Goal: Task Accomplishment & Management: Use online tool/utility

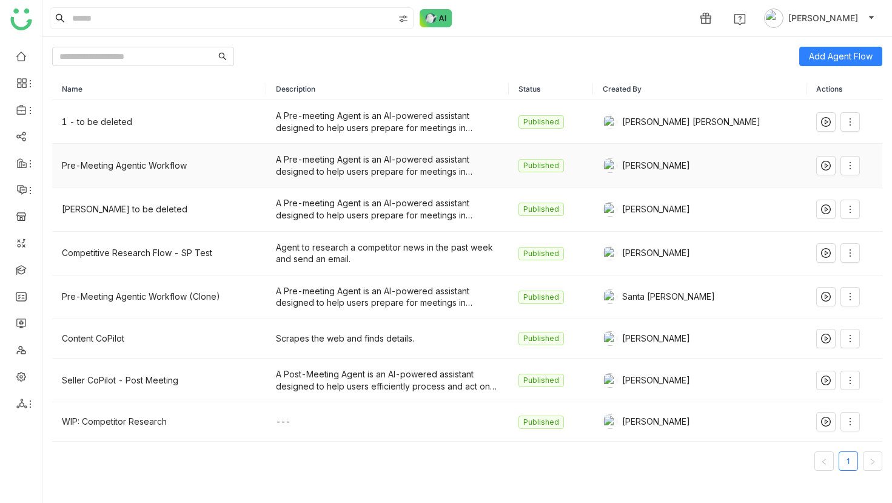
click at [178, 169] on div "Pre-Meeting Agentic Workflow" at bounding box center [159, 165] width 195 height 13
click at [846, 166] on icon at bounding box center [851, 166] width 10 height 10
click at [833, 191] on li "Edit" at bounding box center [817, 190] width 73 height 23
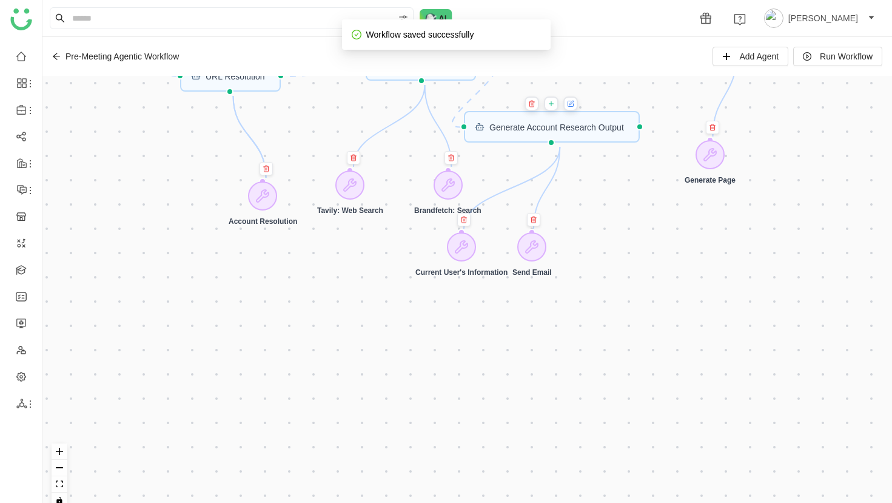
drag, startPoint x: 611, startPoint y: 181, endPoint x: 616, endPoint y: 261, distance: 80.2
click at [616, 261] on div "CRM Input Start workflow URL Resolution Generate Account Research Output Accoun…" at bounding box center [467, 297] width 850 height 442
